Goal: Information Seeking & Learning: Find specific fact

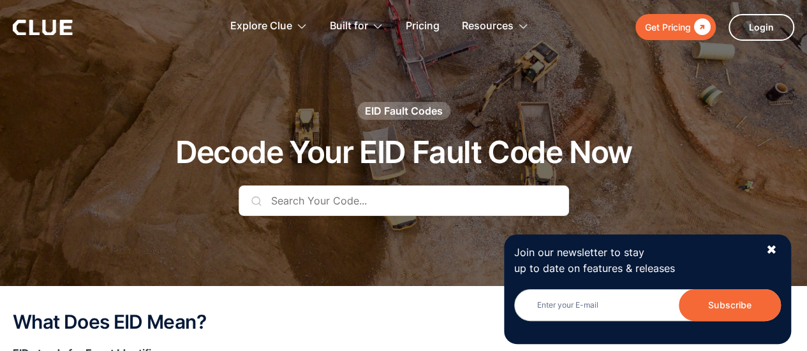
click at [303, 206] on input "text" at bounding box center [403, 201] width 330 height 31
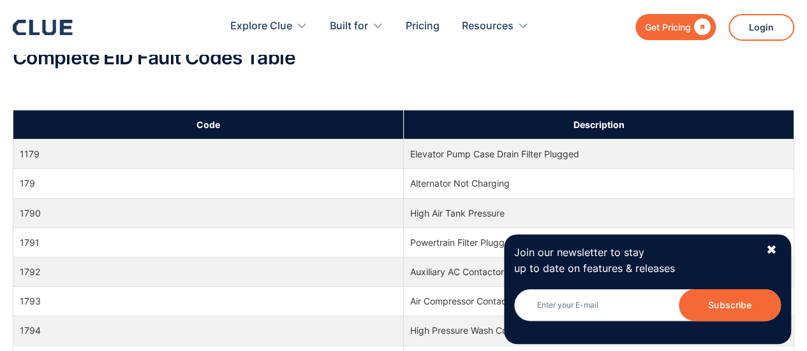
scroll to position [511, 0]
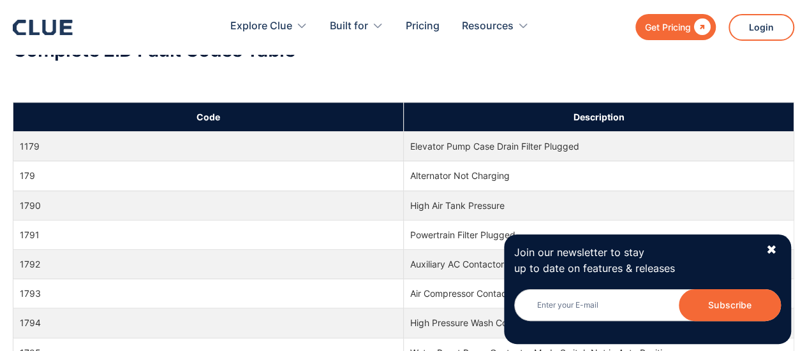
type input "179"
click at [91, 182] on td "179" at bounding box center [208, 175] width 390 height 29
